Goal: Transaction & Acquisition: Purchase product/service

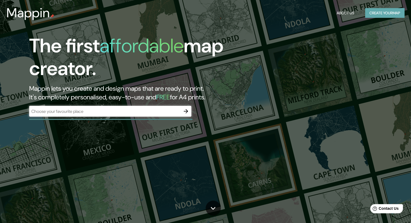
click at [388, 13] on button "Create your map" at bounding box center [384, 13] width 39 height 10
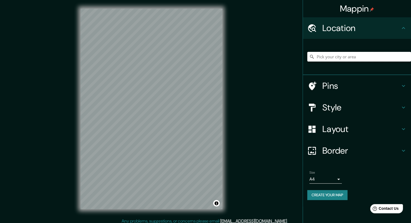
click at [334, 57] on input "Pick your city or area" at bounding box center [359, 57] width 104 height 10
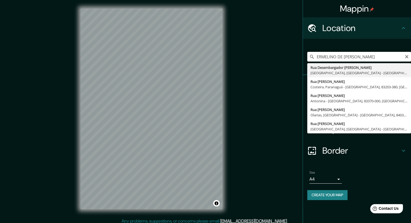
type input "Rua Desembargador Ermelino De Leão, Centro, Curitiba - Paraná, 80410, Brazil"
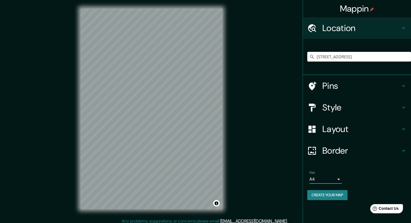
click at [375, 108] on h4 "Style" at bounding box center [361, 107] width 78 height 11
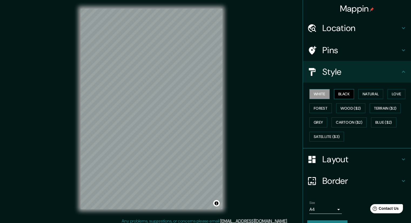
click at [340, 96] on button "Black" at bounding box center [344, 94] width 20 height 10
click at [319, 94] on button "White" at bounding box center [319, 94] width 20 height 10
click at [342, 91] on button "Black" at bounding box center [344, 94] width 20 height 10
click at [360, 91] on button "Natural" at bounding box center [370, 94] width 25 height 10
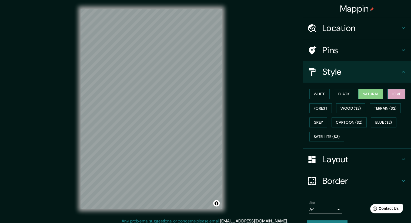
click at [389, 91] on button "Love" at bounding box center [396, 94] width 18 height 10
click at [381, 91] on div "White Black Natural Love Forest Wood ($2) Terrain ($2) Grey Cartoon ($2) Blue (…" at bounding box center [359, 115] width 104 height 57
click at [371, 93] on button "Natural" at bounding box center [370, 94] width 25 height 10
click at [315, 106] on button "Forest" at bounding box center [320, 108] width 22 height 10
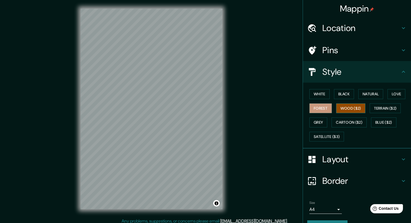
click at [348, 106] on button "Wood ($2)" at bounding box center [350, 108] width 29 height 10
click at [374, 106] on button "Terrain ($2)" at bounding box center [385, 108] width 31 height 10
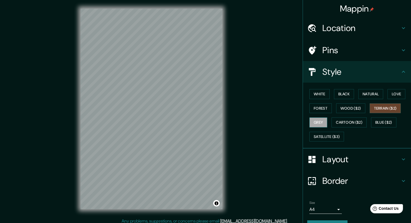
click at [315, 119] on button "Grey" at bounding box center [318, 123] width 18 height 10
click at [336, 119] on button "Cartoon ($2)" at bounding box center [349, 123] width 35 height 10
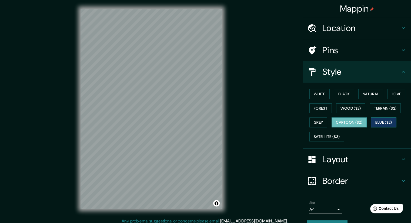
click at [374, 119] on button "Blue ($2)" at bounding box center [383, 123] width 25 height 10
click at [324, 132] on button "Satellite ($3)" at bounding box center [326, 137] width 35 height 10
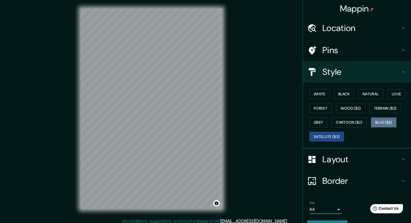
click at [378, 121] on button "Blue ($2)" at bounding box center [383, 123] width 25 height 10
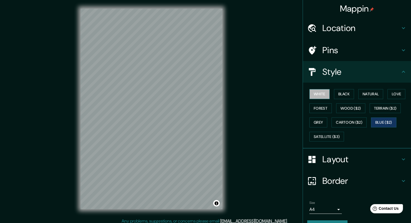
click at [314, 93] on button "White" at bounding box center [319, 94] width 20 height 10
click at [334, 92] on button "Black" at bounding box center [344, 94] width 20 height 10
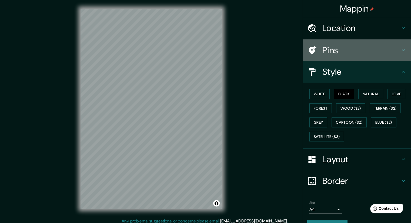
click at [386, 49] on h4 "Pins" at bounding box center [361, 50] width 78 height 11
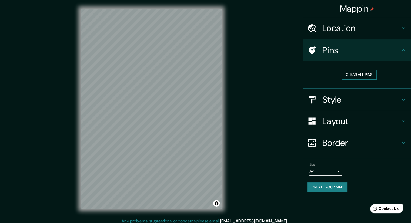
click at [362, 74] on button "Clear all pins" at bounding box center [359, 75] width 35 height 10
click at [380, 121] on h4 "Layout" at bounding box center [361, 121] width 78 height 11
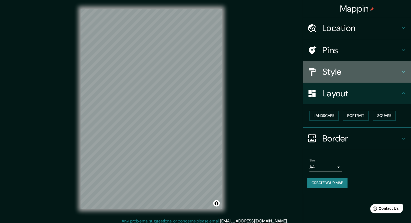
click at [383, 69] on h4 "Style" at bounding box center [361, 71] width 78 height 11
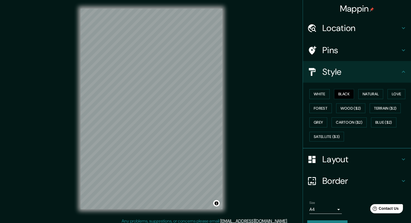
click at [381, 49] on h4 "Pins" at bounding box center [361, 50] width 78 height 11
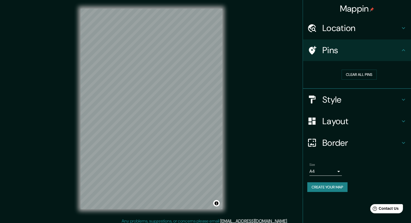
click at [382, 28] on h4 "Location" at bounding box center [361, 28] width 78 height 11
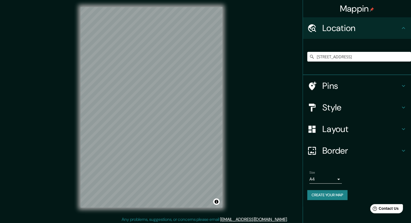
scroll to position [4, 0]
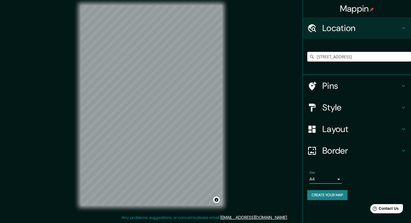
click at [336, 182] on body "Mappin Location Rua Desembargador Ermelino De Leão, Centro, Curitiba - Paraná, …" at bounding box center [205, 107] width 411 height 223
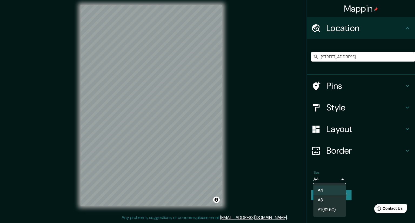
click at [343, 180] on div at bounding box center [207, 111] width 415 height 223
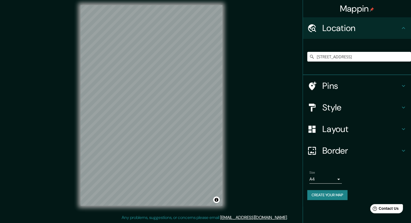
click at [359, 180] on div "Size A4 single" at bounding box center [356, 177] width 99 height 17
click at [355, 85] on h4 "Pins" at bounding box center [361, 86] width 78 height 11
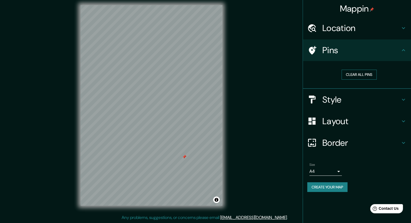
click at [366, 73] on button "Clear all pins" at bounding box center [359, 75] width 35 height 10
click at [333, 189] on button "Create your map" at bounding box center [327, 187] width 40 height 10
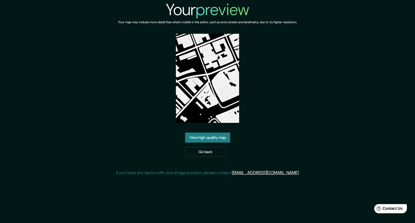
click at [217, 137] on link "View high quality map" at bounding box center [207, 138] width 45 height 10
